Goal: Information Seeking & Learning: Learn about a topic

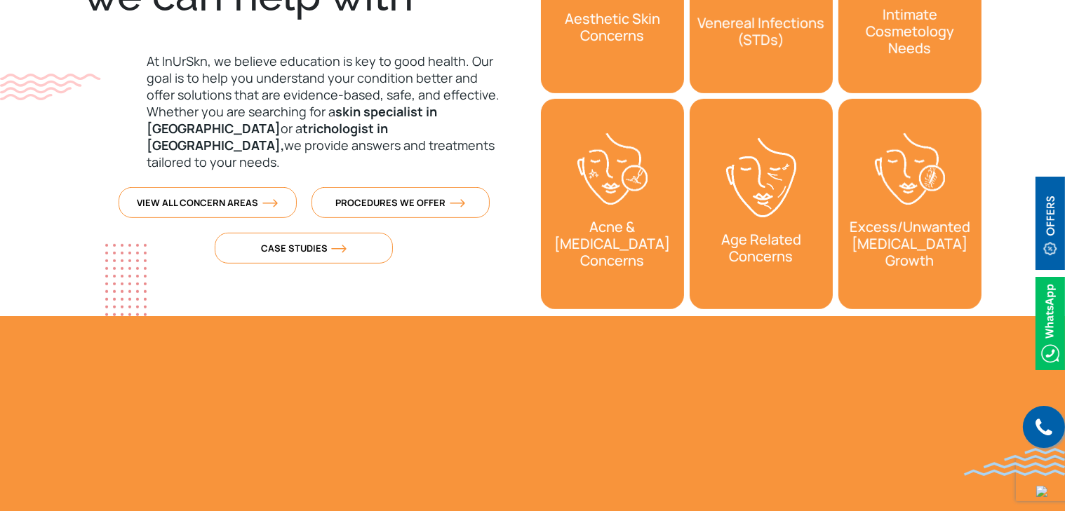
scroll to position [702, 0]
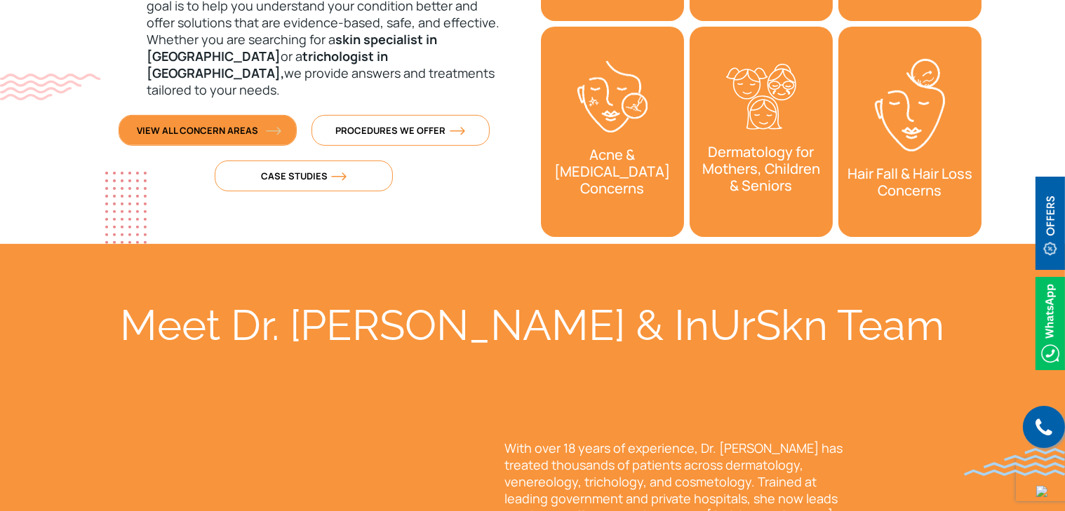
click at [274, 127] on img at bounding box center [273, 131] width 15 height 8
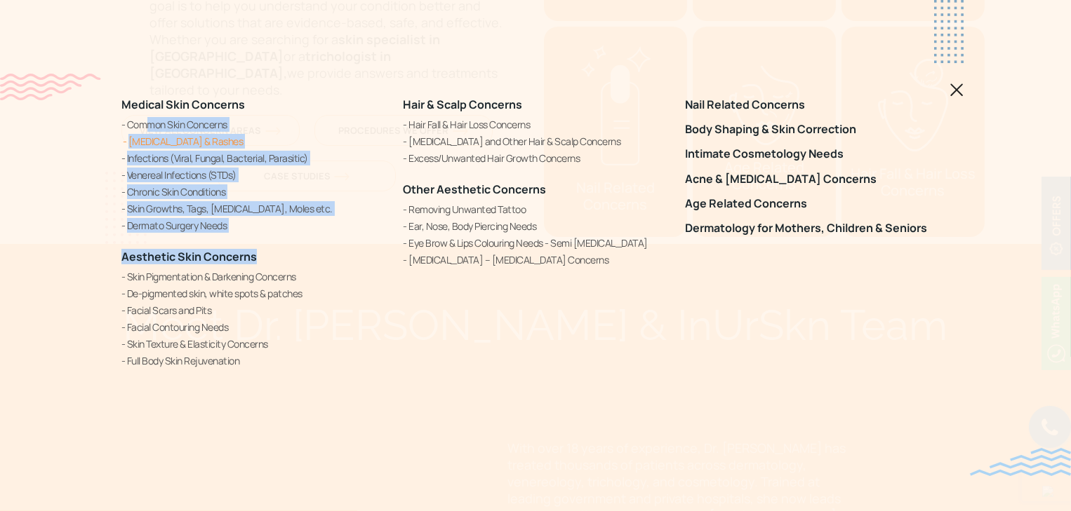
drag, startPoint x: 253, startPoint y: 238, endPoint x: 154, endPoint y: 148, distance: 134.1
click at [144, 127] on div "Medical Skin Concerns Common Skin Concerns Allergies & Rashes Infections (Viral…" at bounding box center [253, 233] width 264 height 270
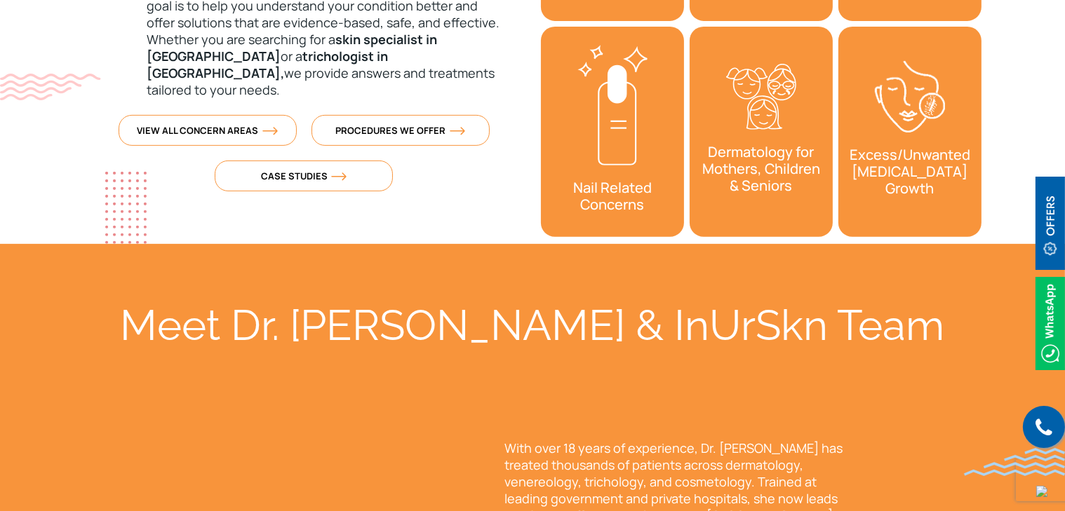
click at [323, 355] on link "Facial Contouring Needs" at bounding box center [251, 362] width 264 height 15
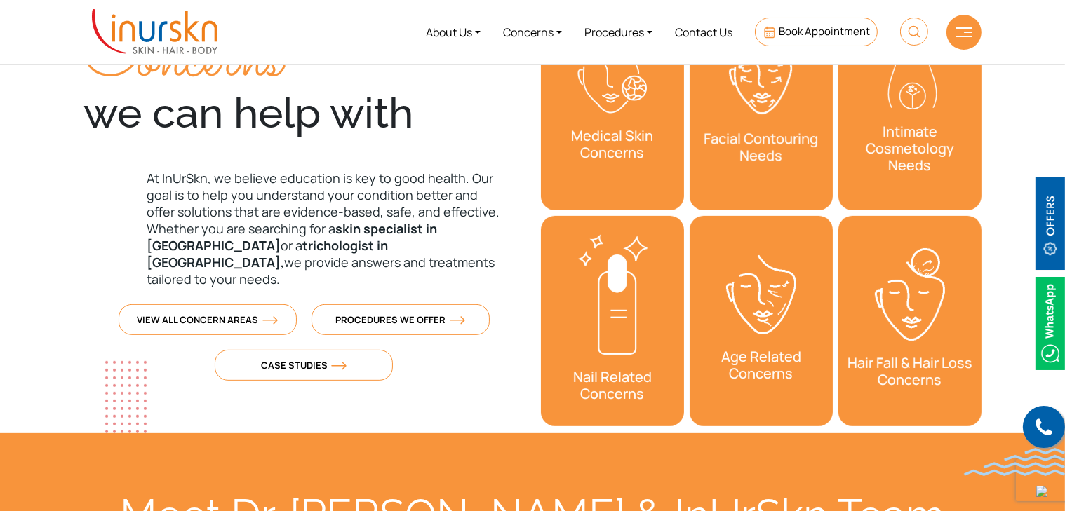
scroll to position [490, 0]
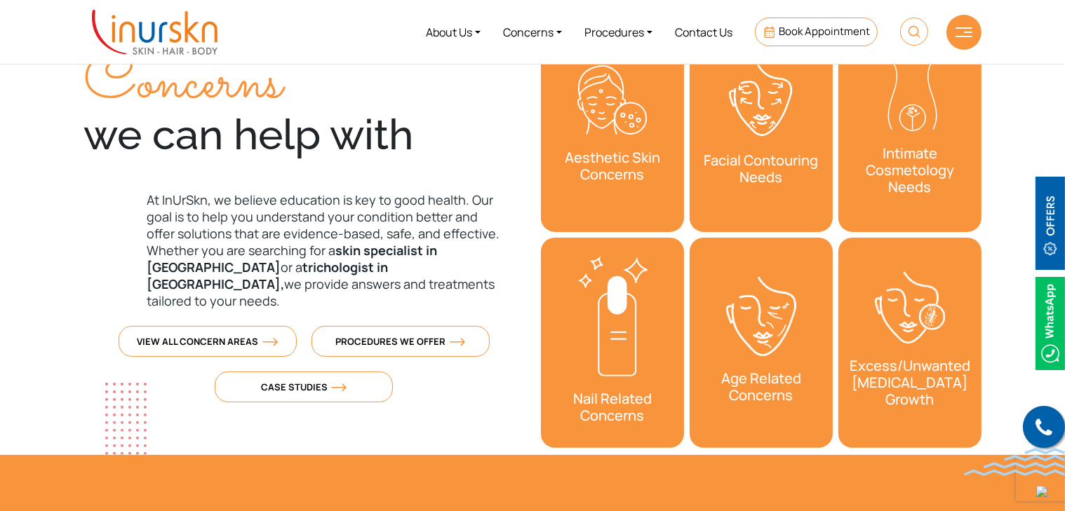
drag, startPoint x: 252, startPoint y: 328, endPoint x: 262, endPoint y: 323, distance: 11.9
click at [252, 335] on span "View All Concern Areas" at bounding box center [208, 341] width 140 height 13
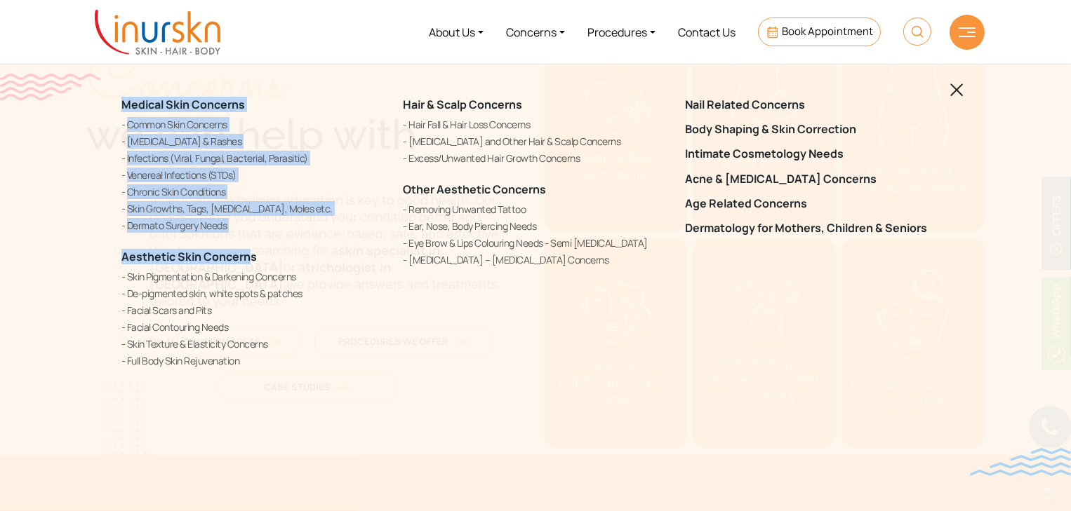
drag, startPoint x: 252, startPoint y: 245, endPoint x: 119, endPoint y: 104, distance: 194.0
click at [119, 104] on div "Medical Skin Concerns Common Skin Concerns [MEDICAL_DATA] & Rashes Infections (…" at bounding box center [253, 234] width 281 height 306
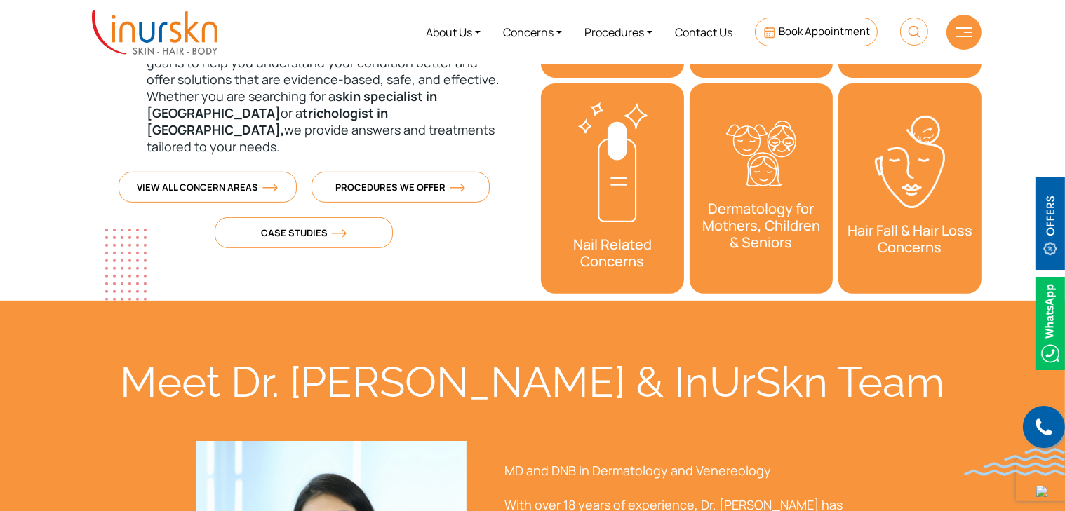
scroll to position [631, 0]
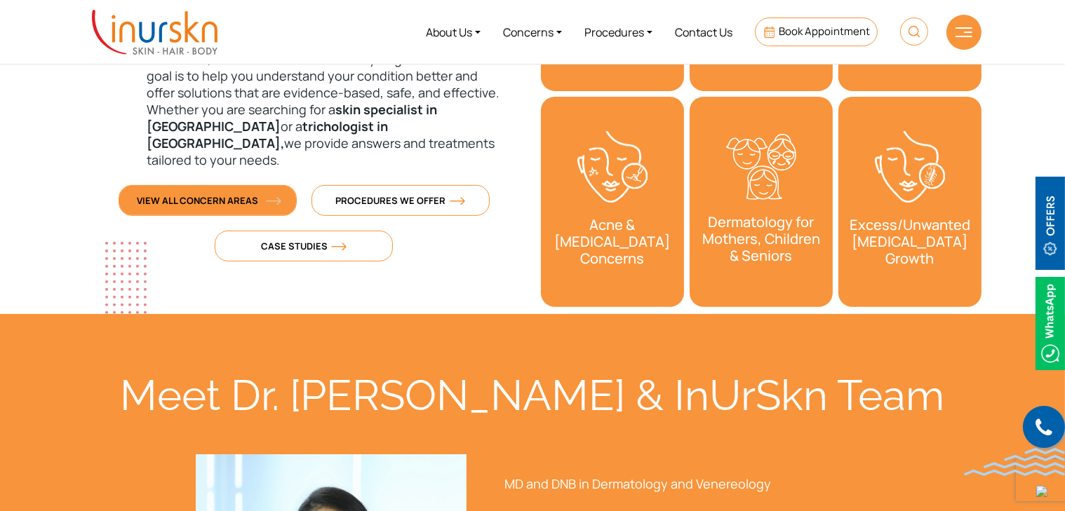
click at [160, 194] on span "View All Concern Areas" at bounding box center [208, 200] width 140 height 13
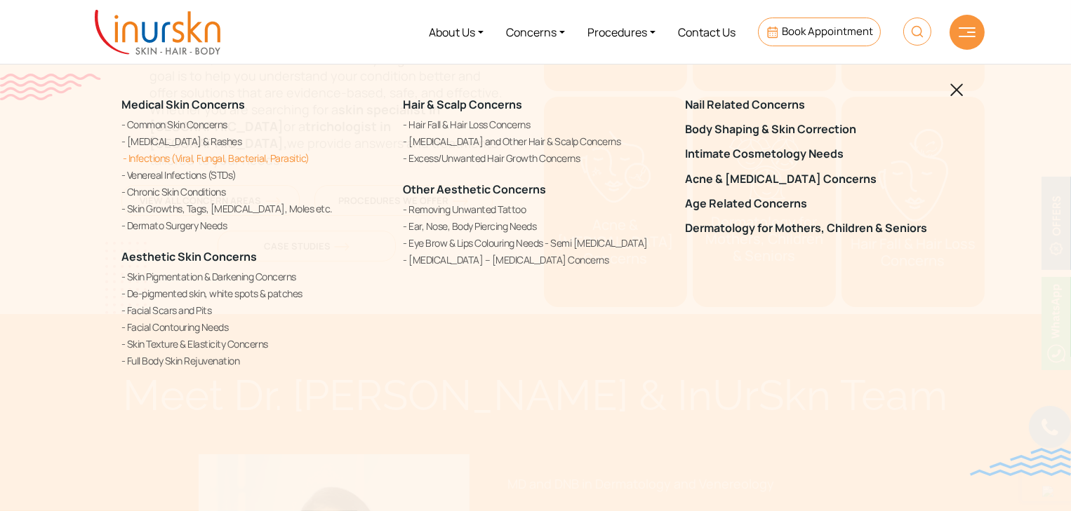
copy div "Medical Skin Concerns Common Skin Concerns [MEDICAL_DATA] & Rashes Infections (…"
click at [382, 457] on div "Medical Skin Concerns Common Skin Concerns [MEDICAL_DATA] & Rashes Infections (…" at bounding box center [535, 255] width 1071 height 511
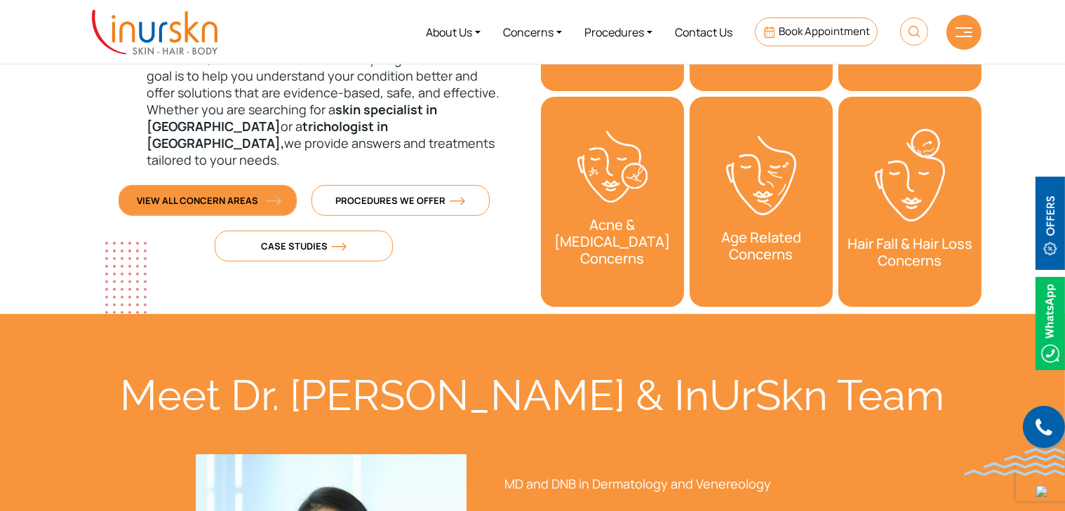
click at [168, 194] on span "View All Concern Areas" at bounding box center [208, 200] width 140 height 13
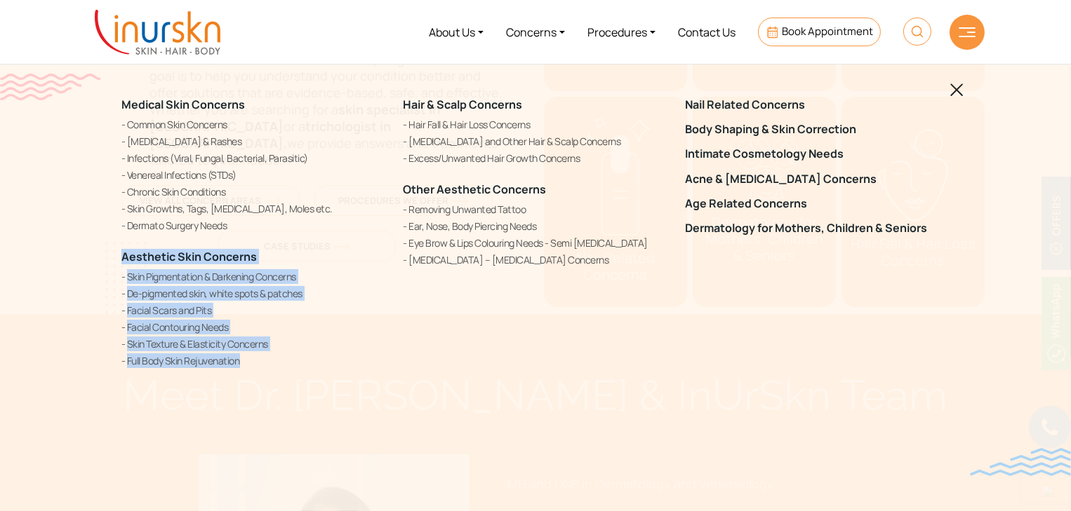
drag, startPoint x: 83, startPoint y: 247, endPoint x: 256, endPoint y: 370, distance: 211.8
click at [256, 370] on div "Medical Skin Concerns Common Skin Concerns [MEDICAL_DATA] & Rashes Infections (…" at bounding box center [535, 255] width 1071 height 511
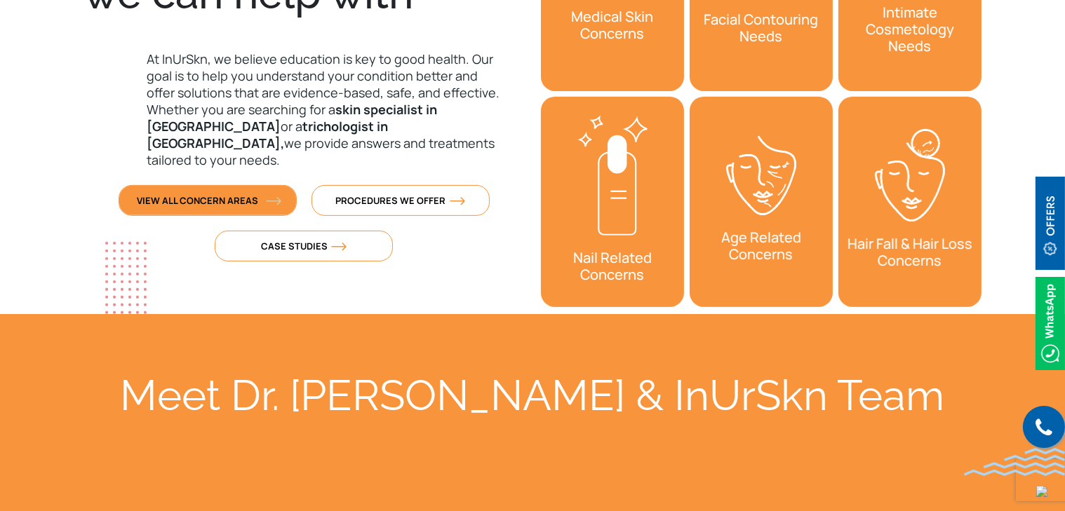
click at [233, 194] on span "View All Concern Areas" at bounding box center [208, 200] width 140 height 13
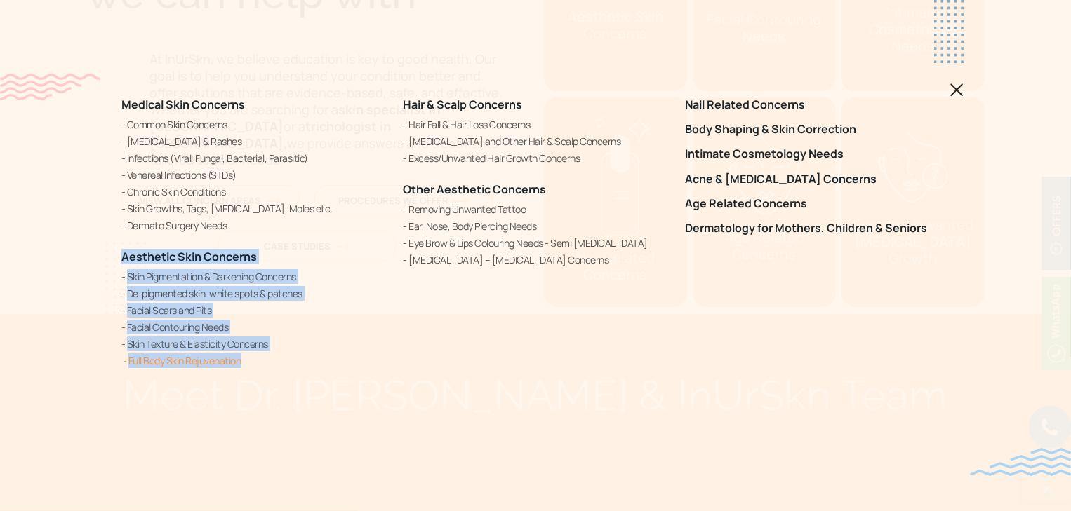
drag, startPoint x: 103, startPoint y: 257, endPoint x: 203, endPoint y: 356, distance: 140.4
click at [231, 365] on div "Medical Skin Concerns Common Skin Concerns [MEDICAL_DATA] & Rashes Infections (…" at bounding box center [535, 255] width 1071 height 511
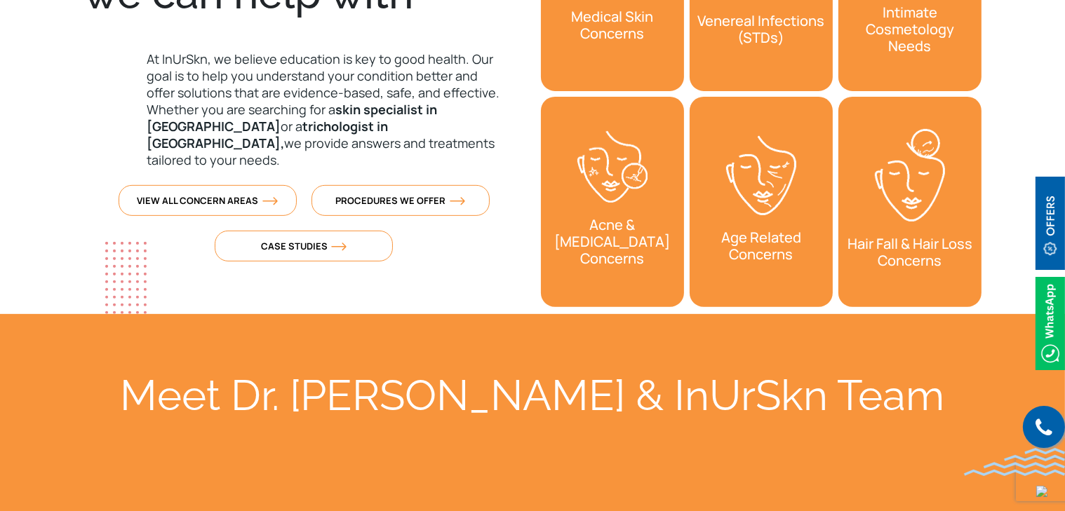
copy div "Aesthetic Skin Concerns Skin Pigmentation & Darkening Concerns De-pigmented ski…"
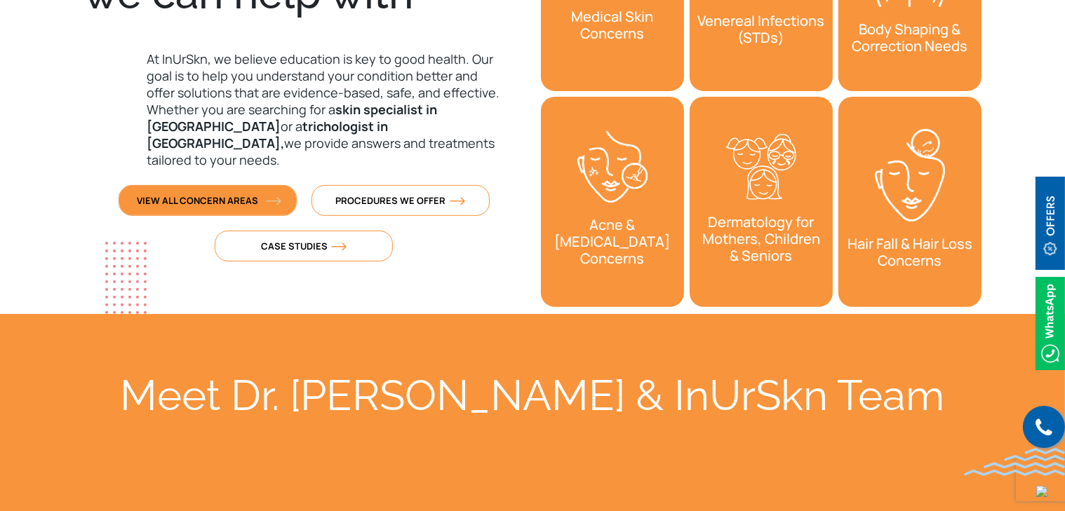
click at [243, 194] on span "View All Concern Areas" at bounding box center [208, 200] width 140 height 13
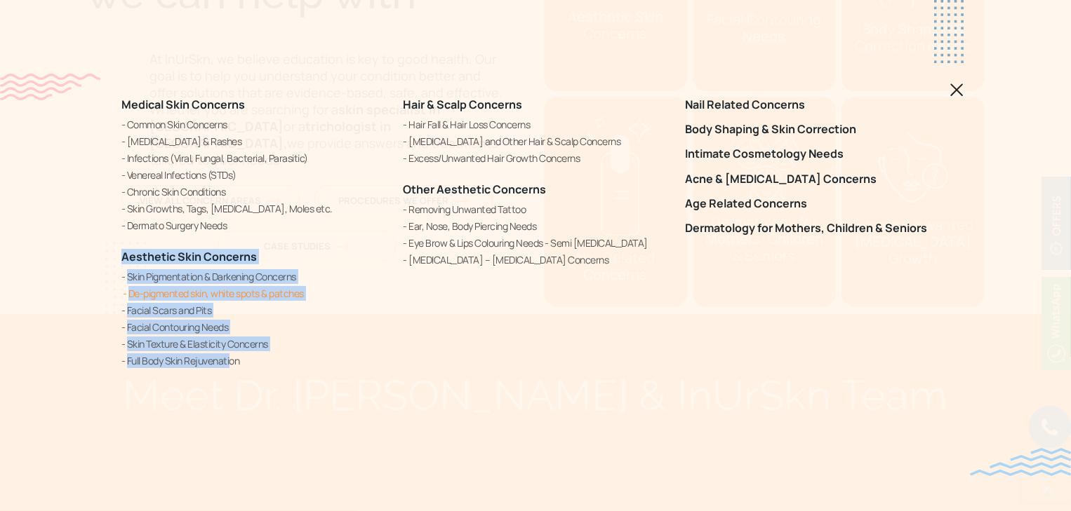
copy div "Aesthetic Skin Concerns Skin Pigmentation & Darkening Concerns De-pigmented ski…"
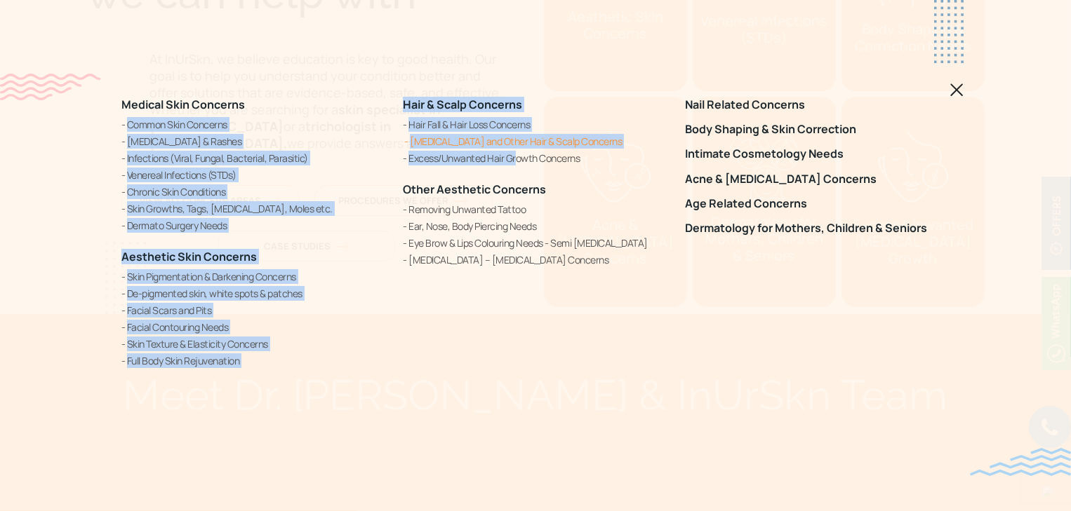
drag, startPoint x: 377, startPoint y: 77, endPoint x: 485, endPoint y: 144, distance: 127.5
click at [504, 151] on div "Medical Skin Concerns Common Skin Concerns [MEDICAL_DATA] & Rashes Infections (…" at bounding box center [535, 255] width 1071 height 511
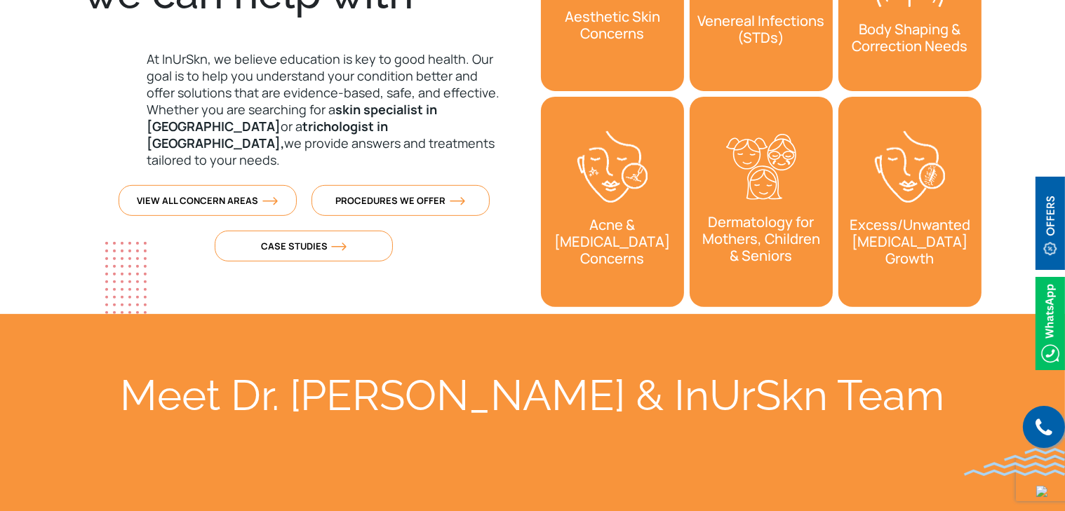
click at [34, 18] on section "Concerns we can help with At InUrSkn, we believe education is key to good healt…" at bounding box center [532, 94] width 1065 height 441
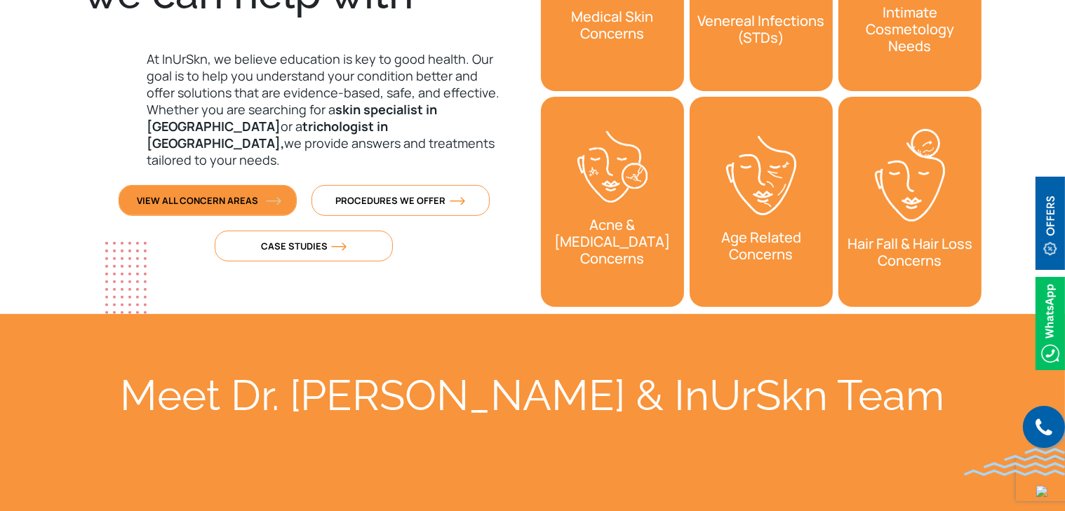
click at [192, 194] on span "View All Concern Areas" at bounding box center [208, 200] width 140 height 13
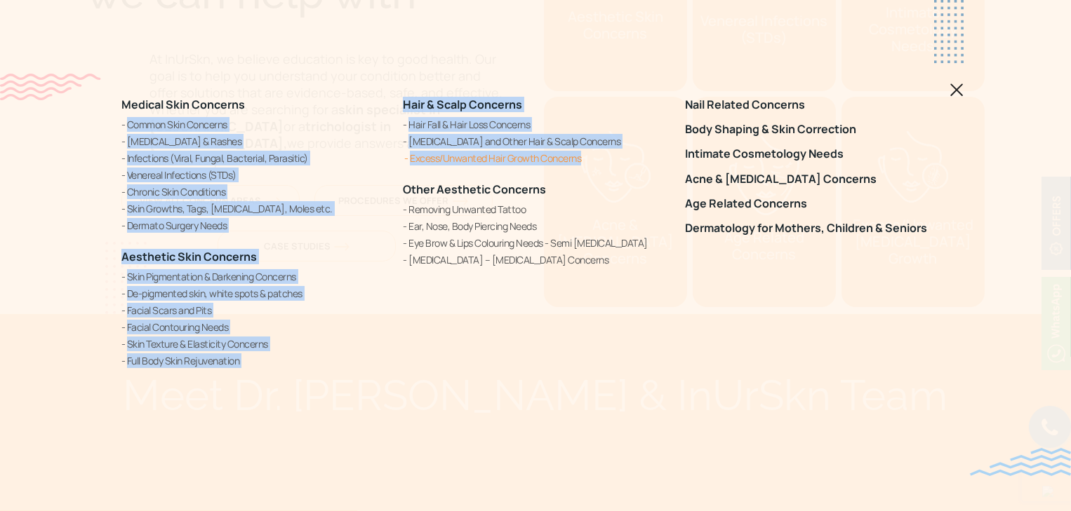
drag, startPoint x: 391, startPoint y: 95, endPoint x: 580, endPoint y: 161, distance: 200.6
click at [580, 161] on div "Medical Skin Concerns Common Skin Concerns Allergies & Rashes Infections (Viral…" at bounding box center [535, 234] width 845 height 306
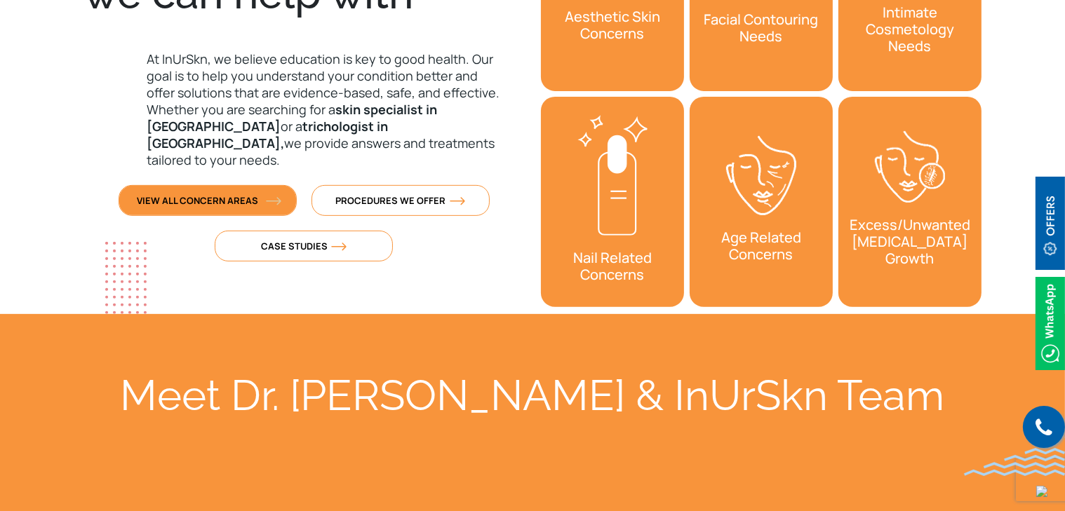
click at [217, 194] on span "View All Concern Areas" at bounding box center [208, 200] width 140 height 13
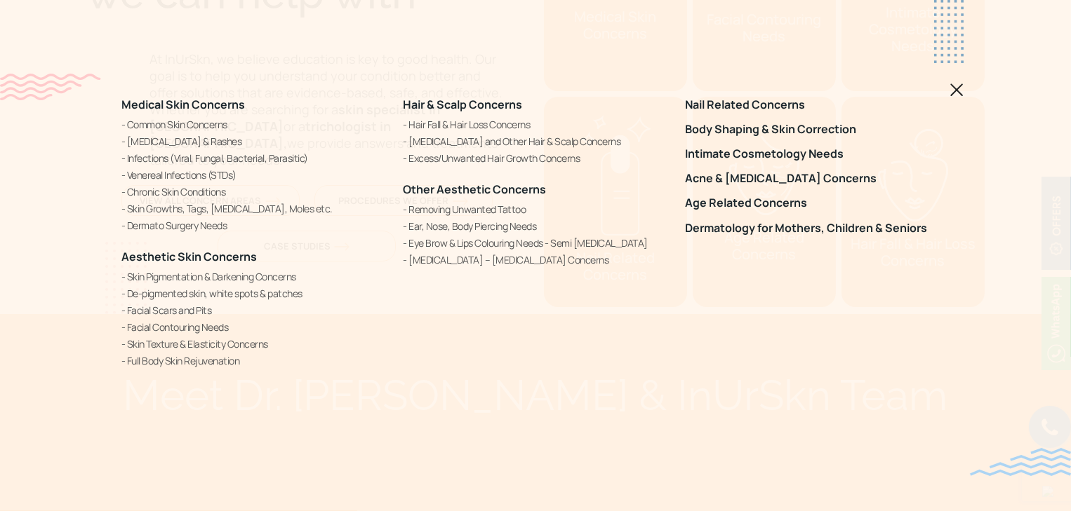
click at [78, 45] on div "Medical Skin Concerns Common Skin Concerns [MEDICAL_DATA] & Rashes Infections (…" at bounding box center [535, 255] width 1071 height 511
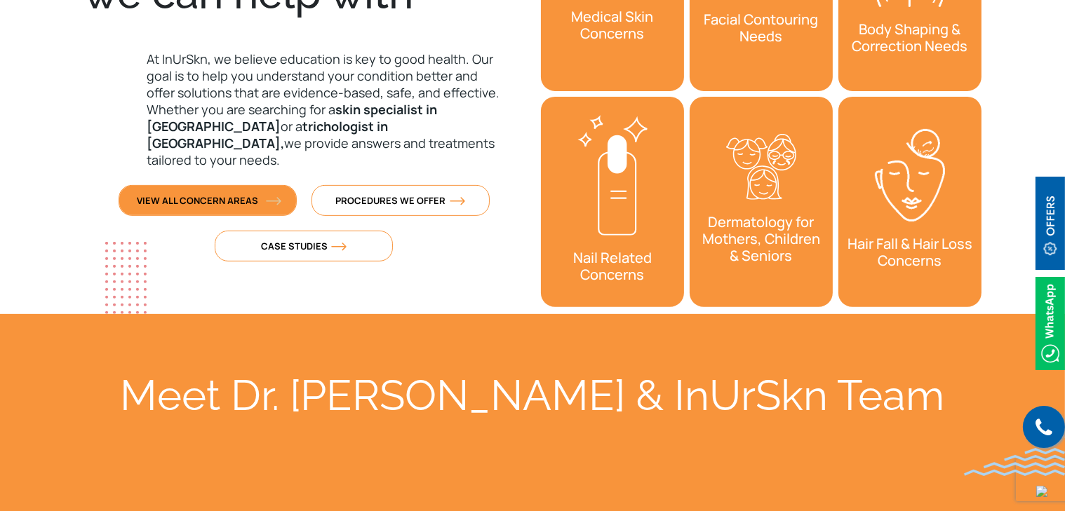
click at [239, 194] on span "View All Concern Areas" at bounding box center [208, 200] width 140 height 13
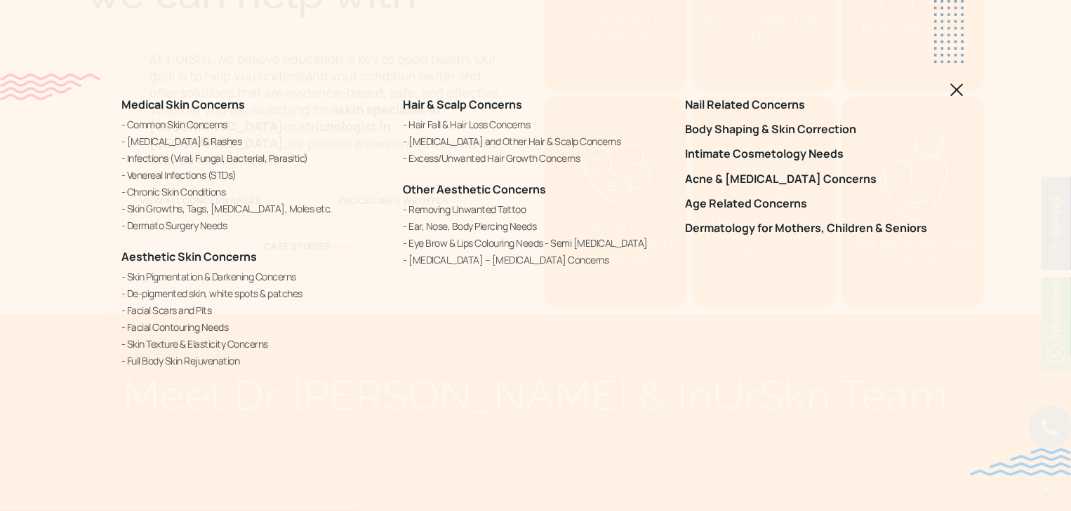
drag, startPoint x: 108, startPoint y: 108, endPoint x: 930, endPoint y: 285, distance: 840.3
click at [930, 285] on div "Medical Skin Concerns Common Skin Concerns [MEDICAL_DATA] & Rashes Infections (…" at bounding box center [535, 255] width 1071 height 511
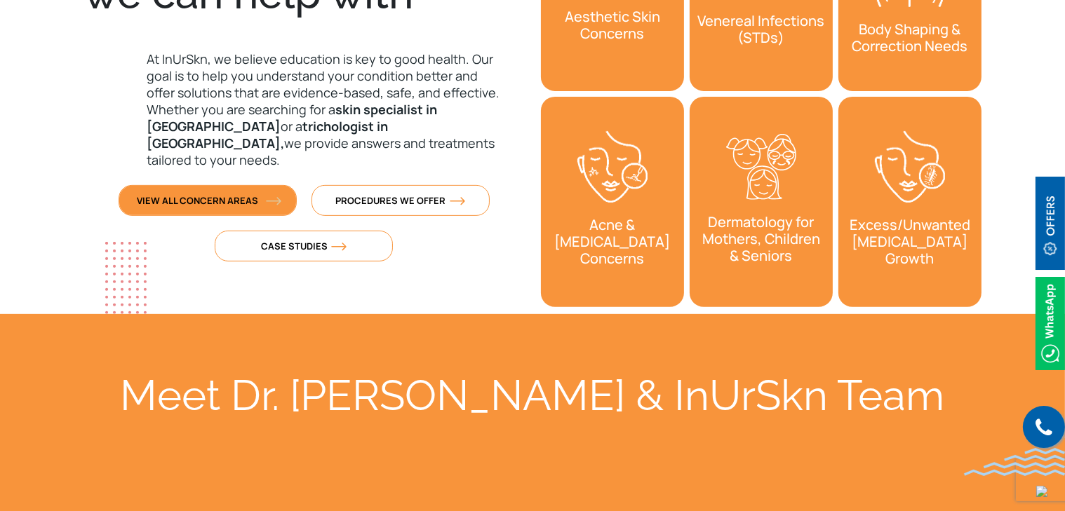
click at [213, 194] on span "View All Concern Areas" at bounding box center [208, 200] width 140 height 13
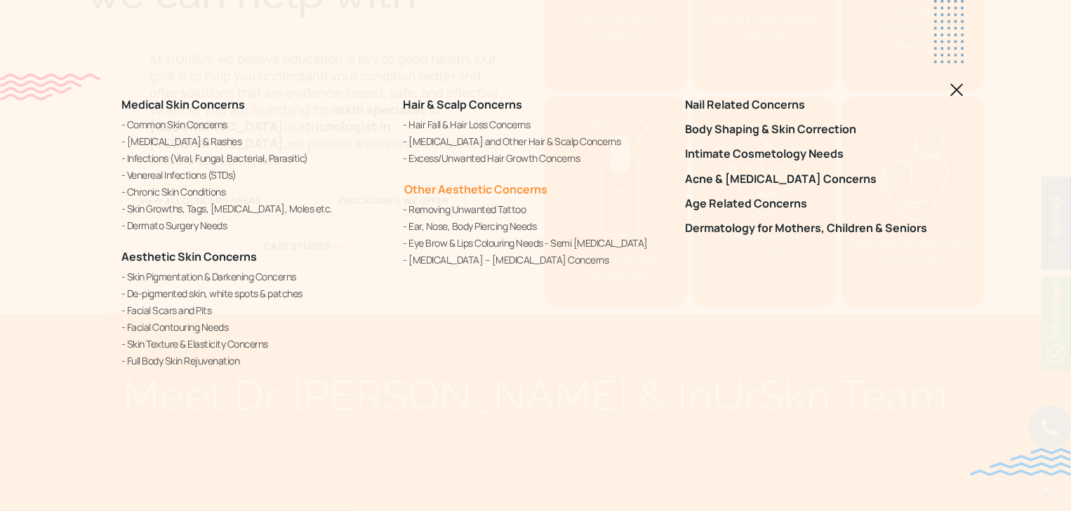
copy div "Medical Skin Concerns Common Skin Concerns Allergies & Rashes Infections (Viral…"
click at [631, 368] on div "Hair & Scalp Concerns Hair Fall & Hair Loss Concerns Dandruff and Other Hair & …" at bounding box center [534, 234] width 281 height 306
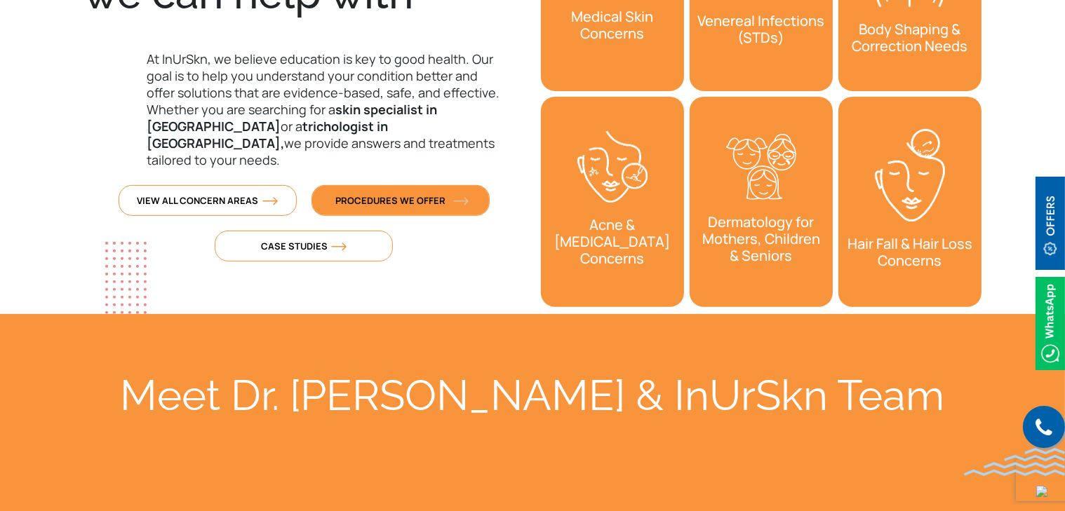
click at [417, 189] on link "Procedures We Offer" at bounding box center [400, 200] width 178 height 31
